Goal: Find specific page/section: Find specific page/section

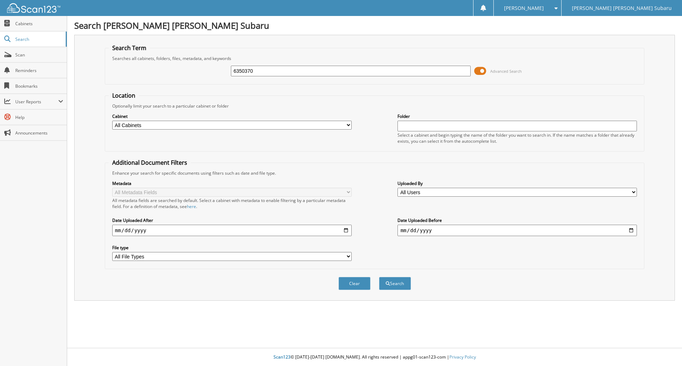
type input "6350370"
click at [379, 277] on button "Search" at bounding box center [395, 283] width 32 height 13
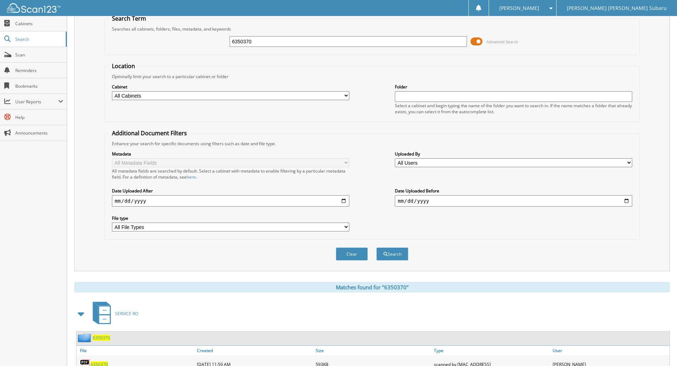
scroll to position [59, 0]
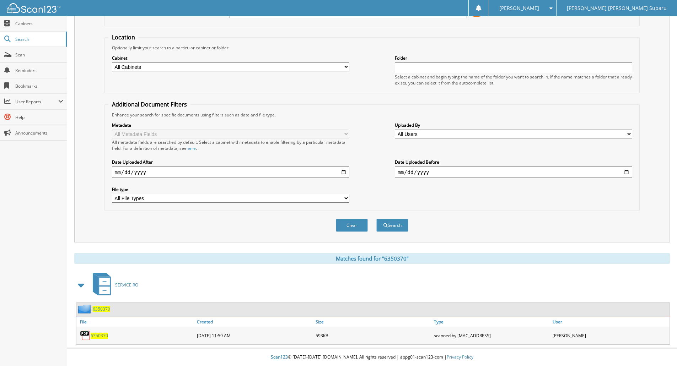
click at [103, 335] on span "6350370" at bounding box center [99, 336] width 17 height 6
